Goal: Information Seeking & Learning: Learn about a topic

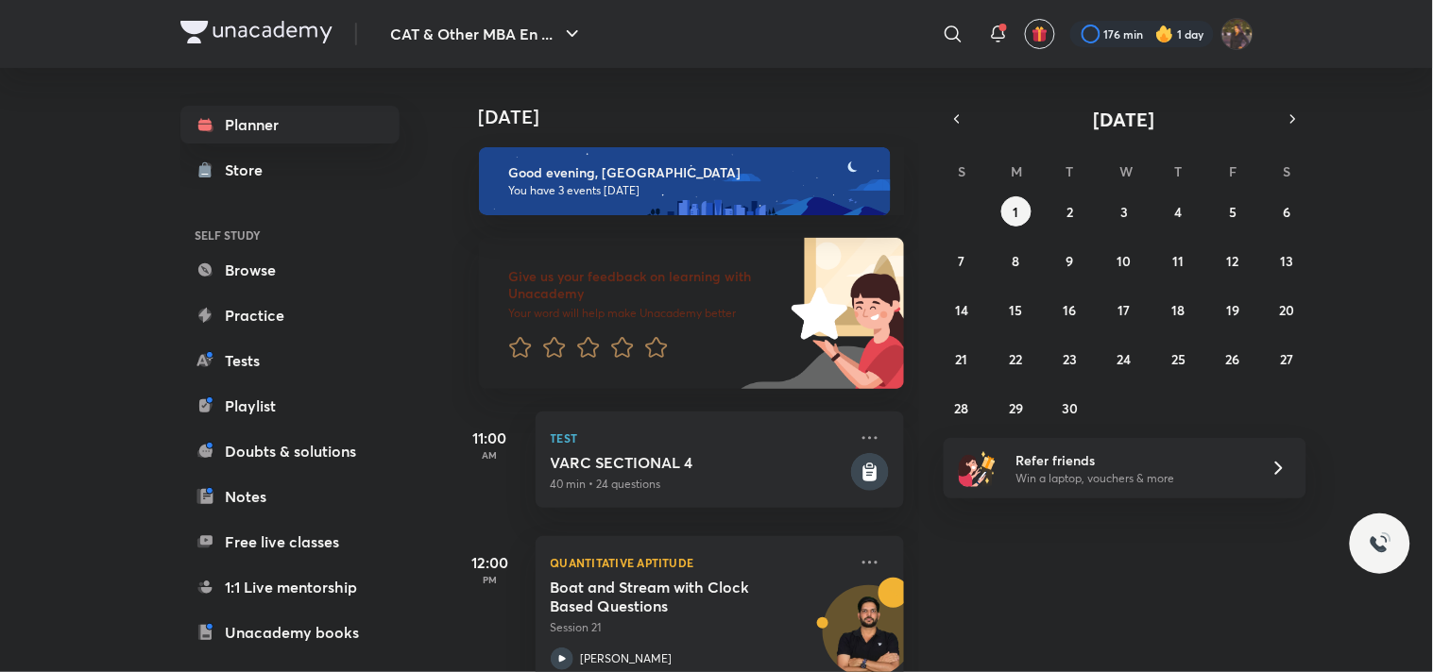
click at [1115, 42] on div at bounding box center [1142, 34] width 144 height 26
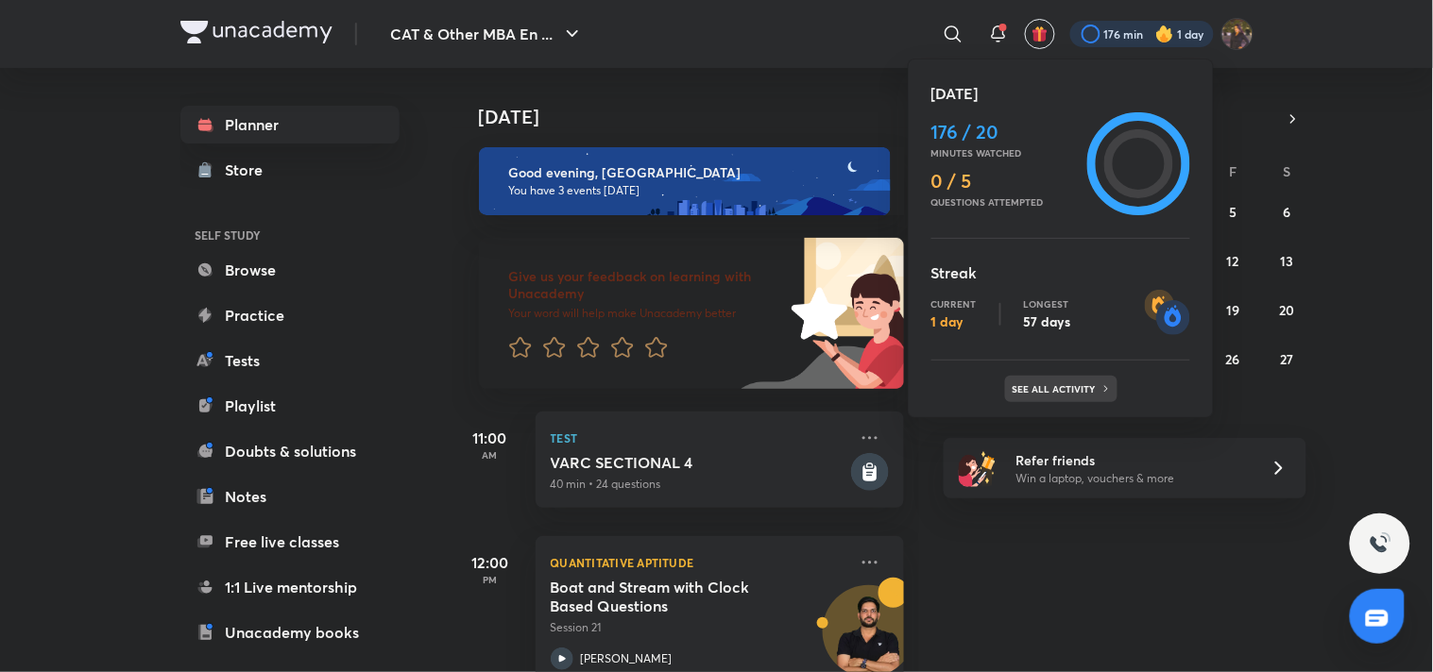
click at [1074, 400] on div "See all activity" at bounding box center [1061, 389] width 112 height 26
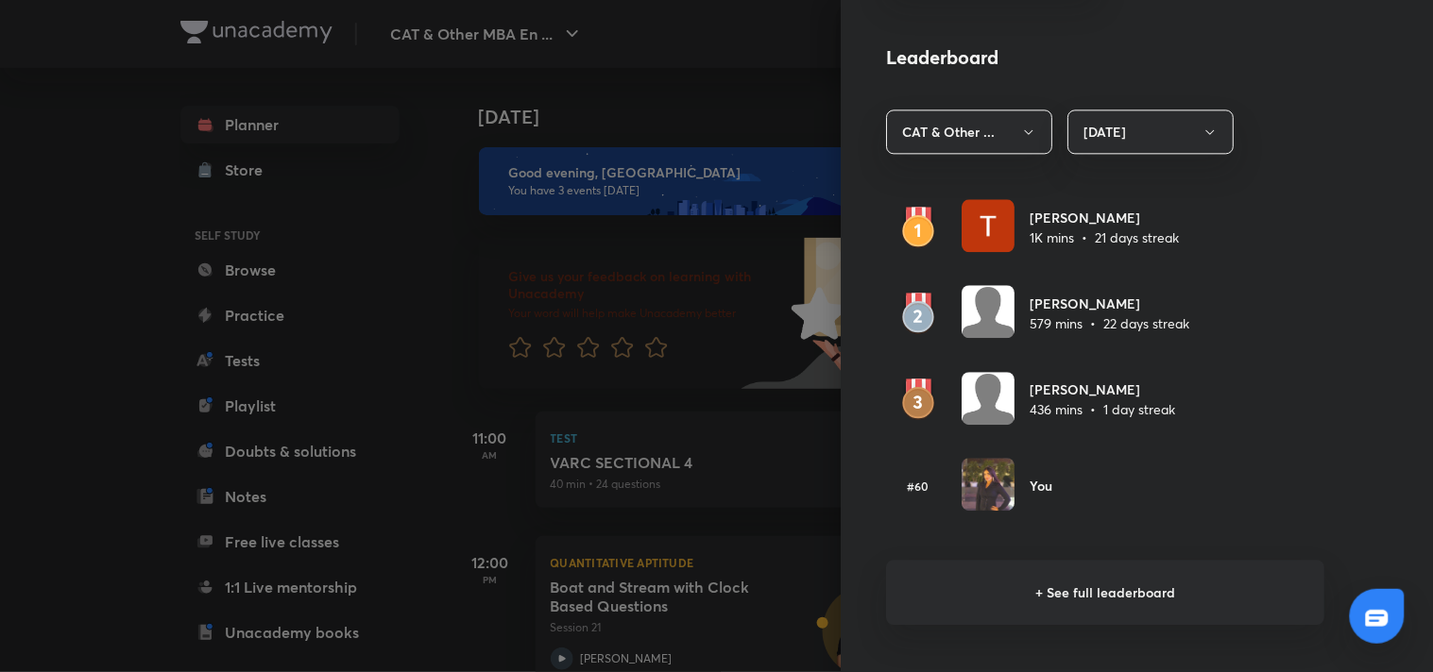
scroll to position [1040, 0]
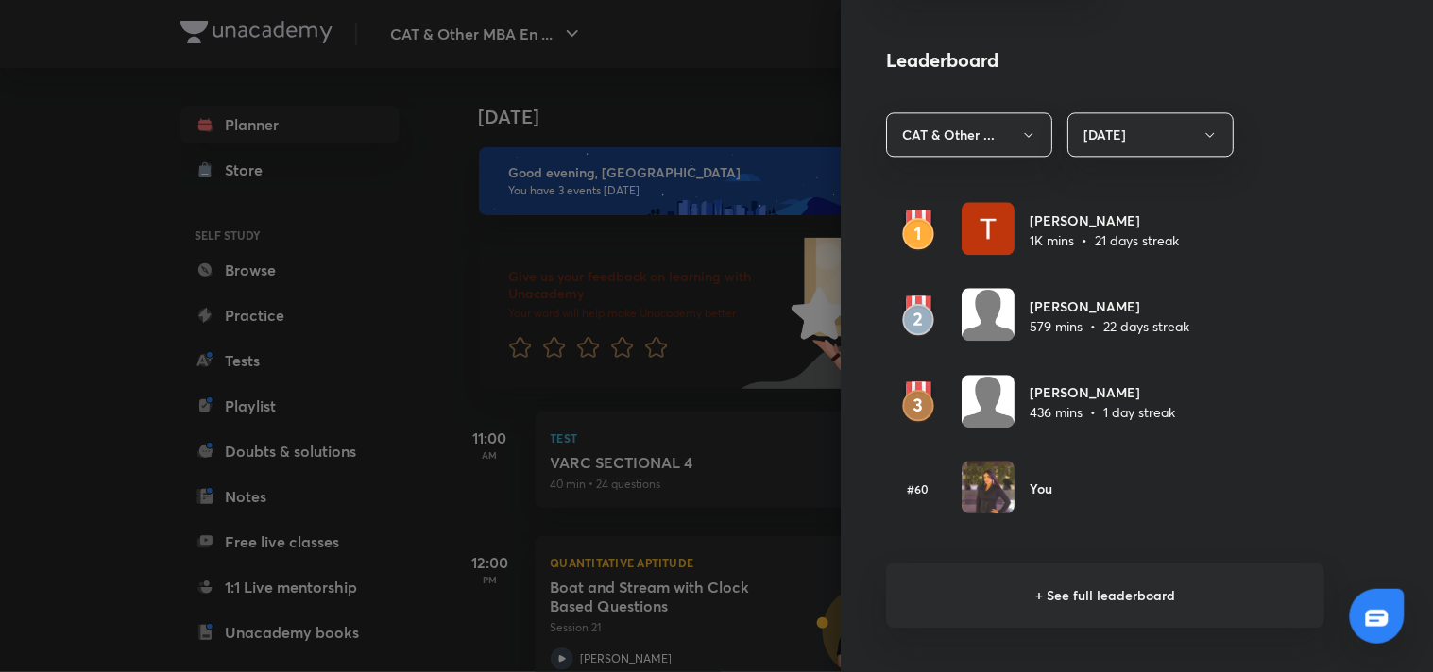
click at [1042, 600] on h6 "+ See full leaderboard" at bounding box center [1105, 595] width 438 height 65
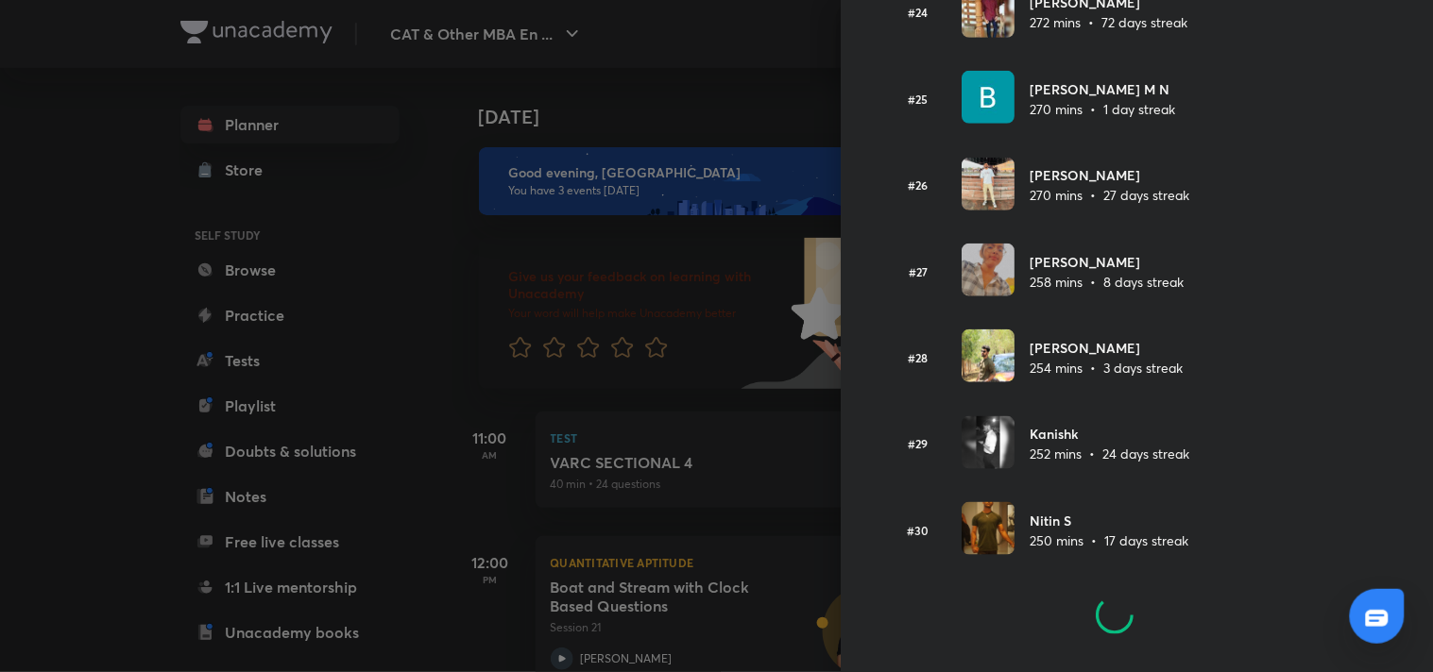
scroll to position [2166, 0]
